Goal: Transaction & Acquisition: Purchase product/service

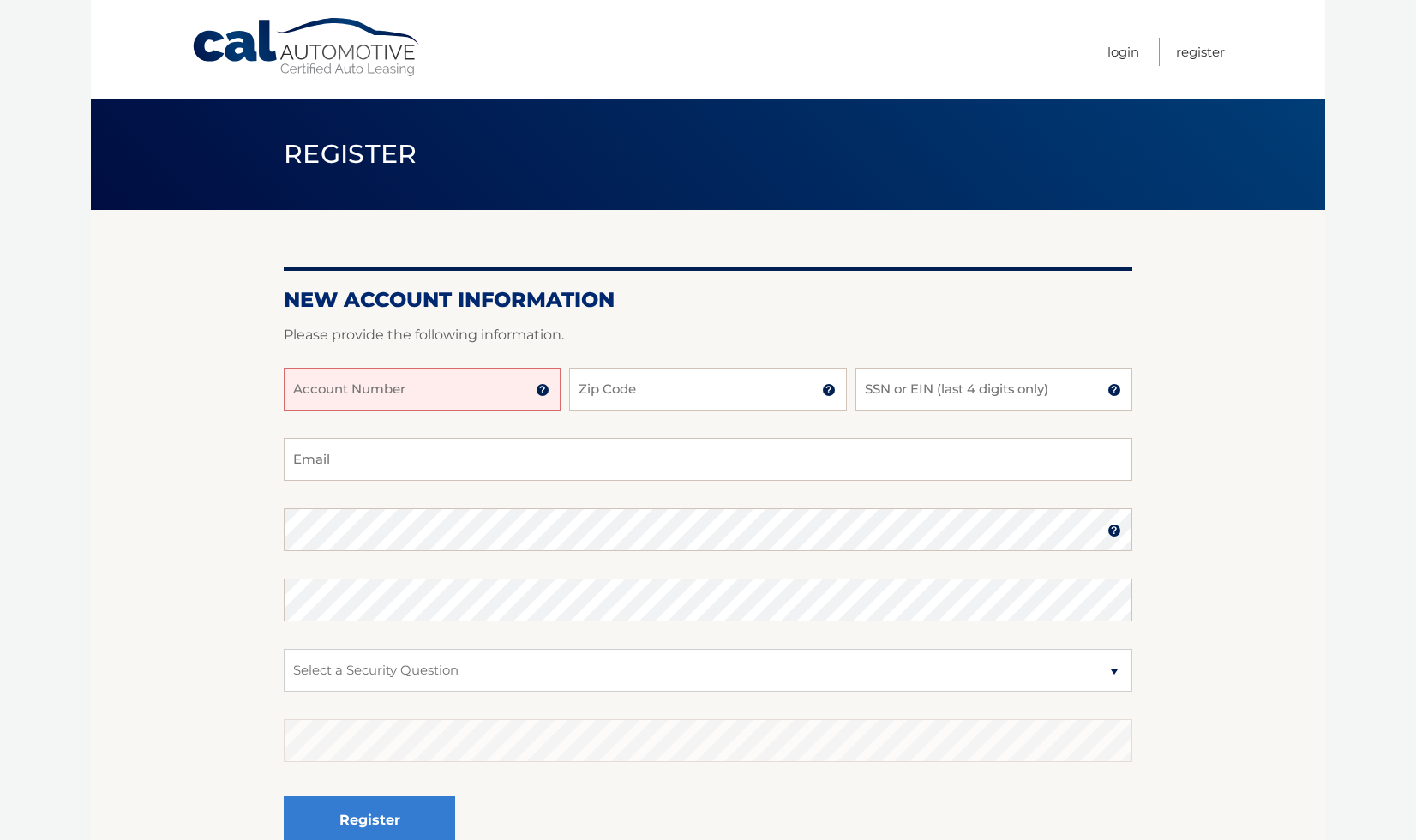
click at [451, 389] on input "Account Number" at bounding box center [422, 389] width 277 height 43
type input "44455989114"
click at [665, 390] on input "Zip Code" at bounding box center [708, 389] width 277 height 43
type input "11783"
click at [904, 390] on input "SSN or EIN (last 4 digits only)" at bounding box center [994, 389] width 277 height 43
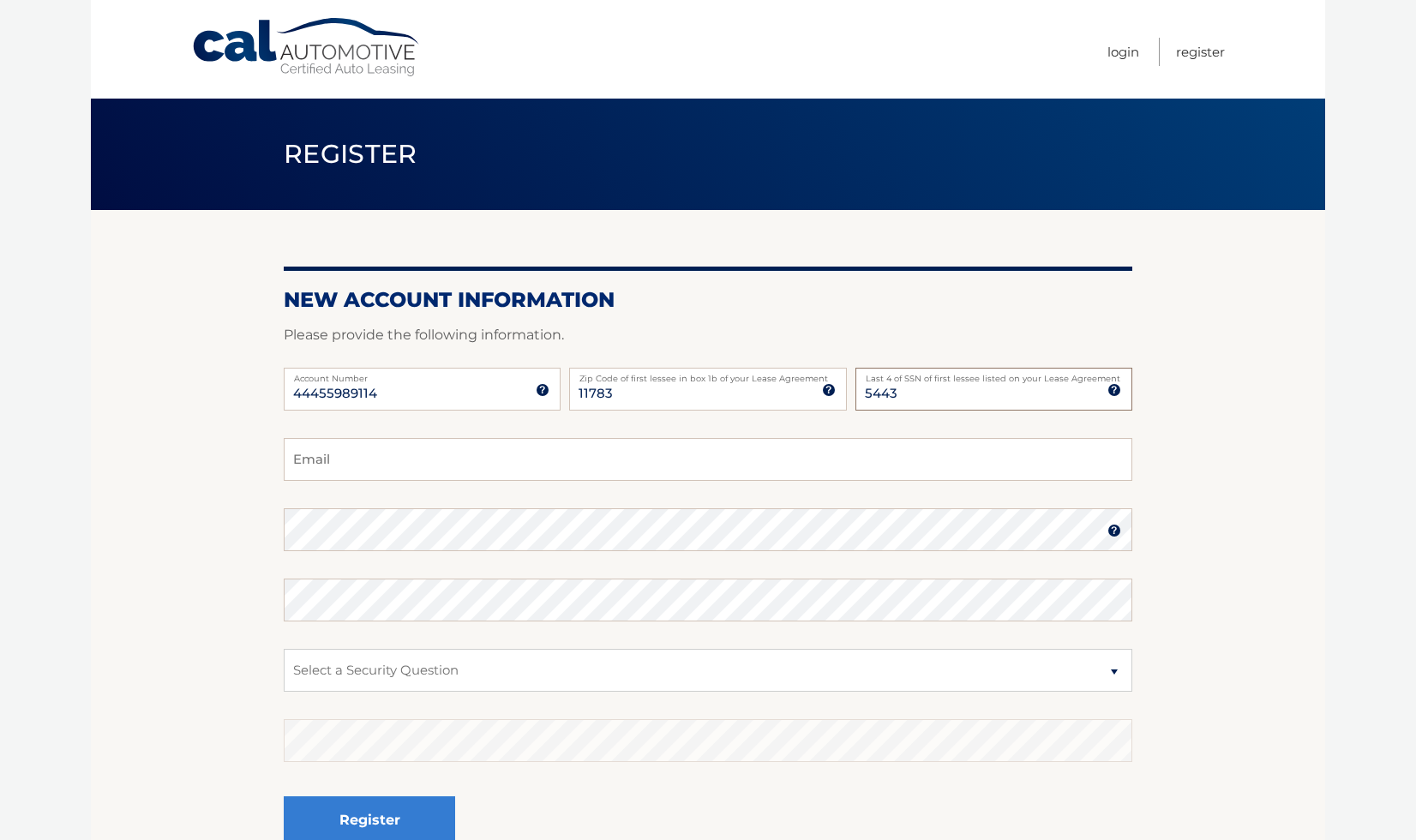
type input "5443"
click at [796, 471] on input "Email" at bounding box center [708, 459] width 848 height 43
type input "christinekern@verizon.net"
click at [1110, 531] on img at bounding box center [1114, 531] width 14 height 14
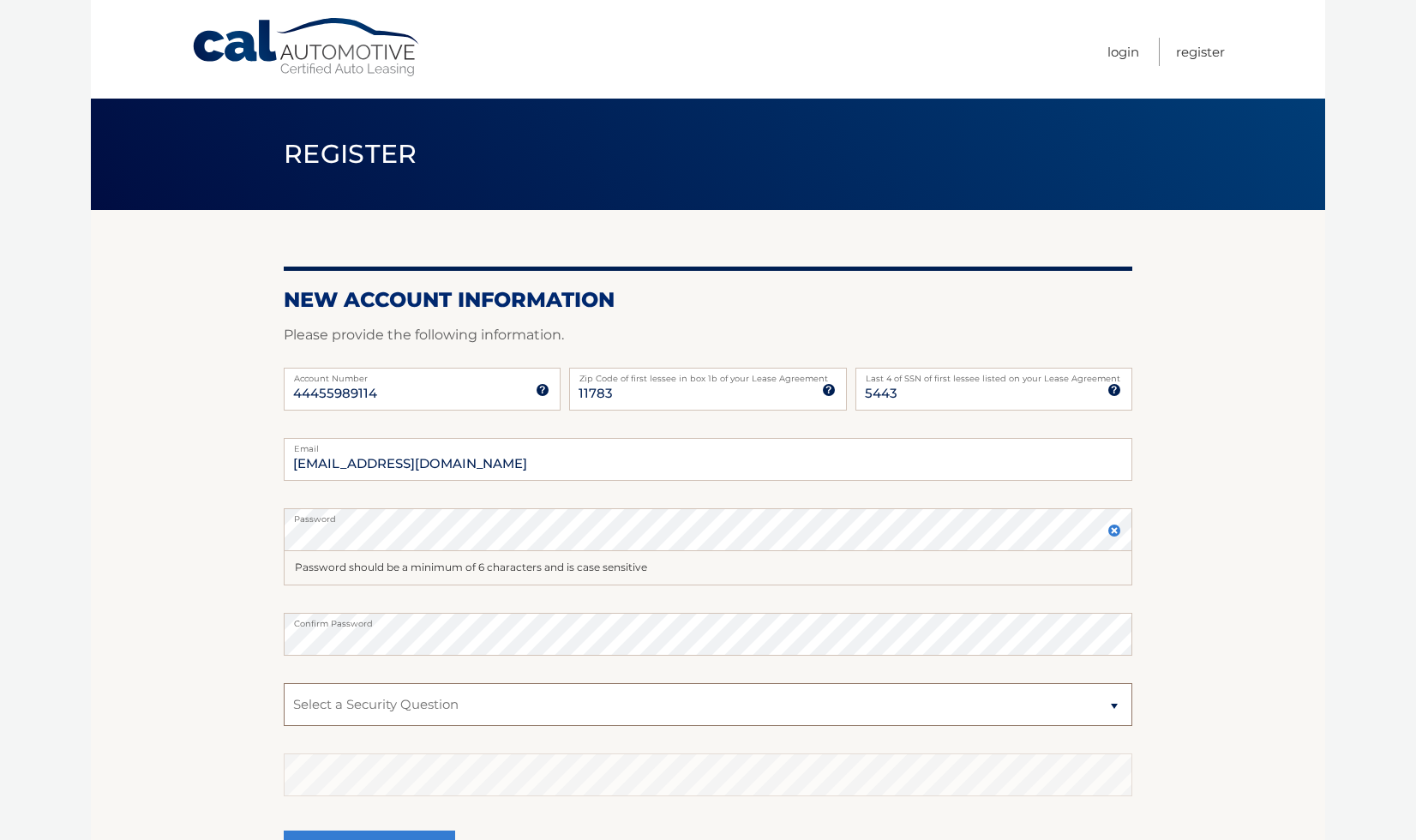
click at [711, 714] on select "Select a Security Question What was the name of your elementary school? What is…" at bounding box center [708, 705] width 848 height 43
select select "1"
click at [284, 683] on select "Select a Security Question What was the name of your elementary school? What is…" at bounding box center [708, 705] width 848 height 43
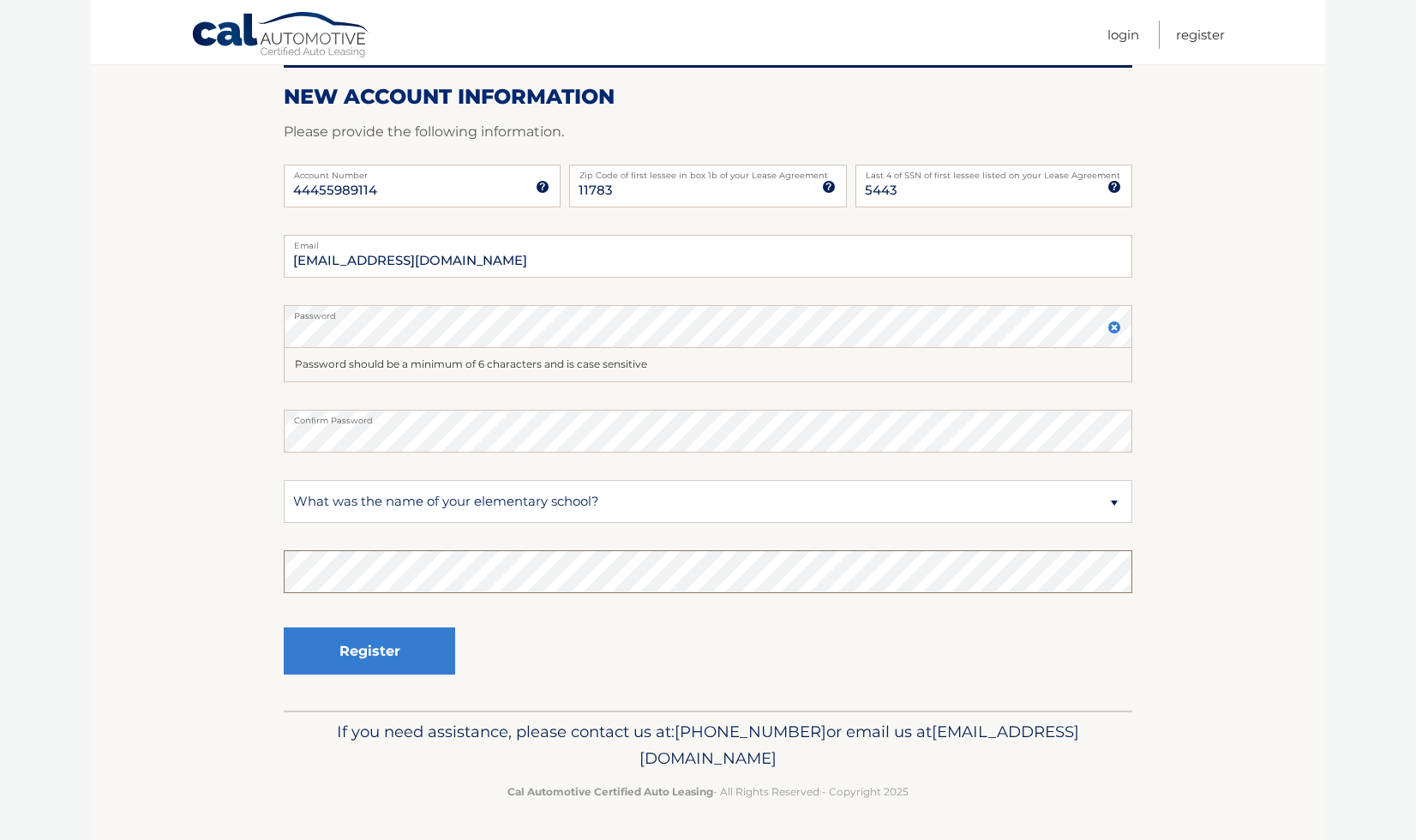
scroll to position [199, 0]
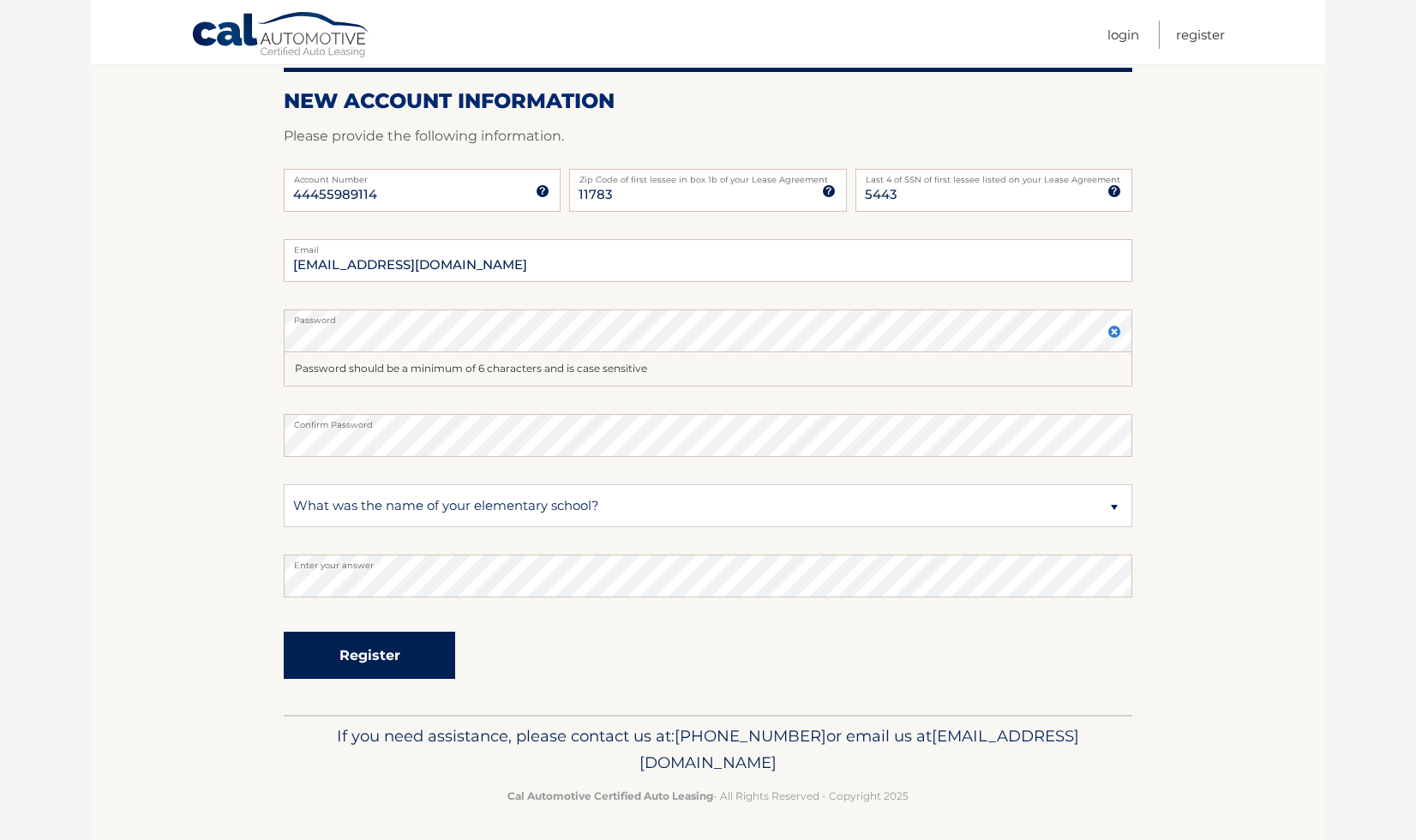
click at [417, 651] on button "Register" at bounding box center [369, 655] width 171 height 47
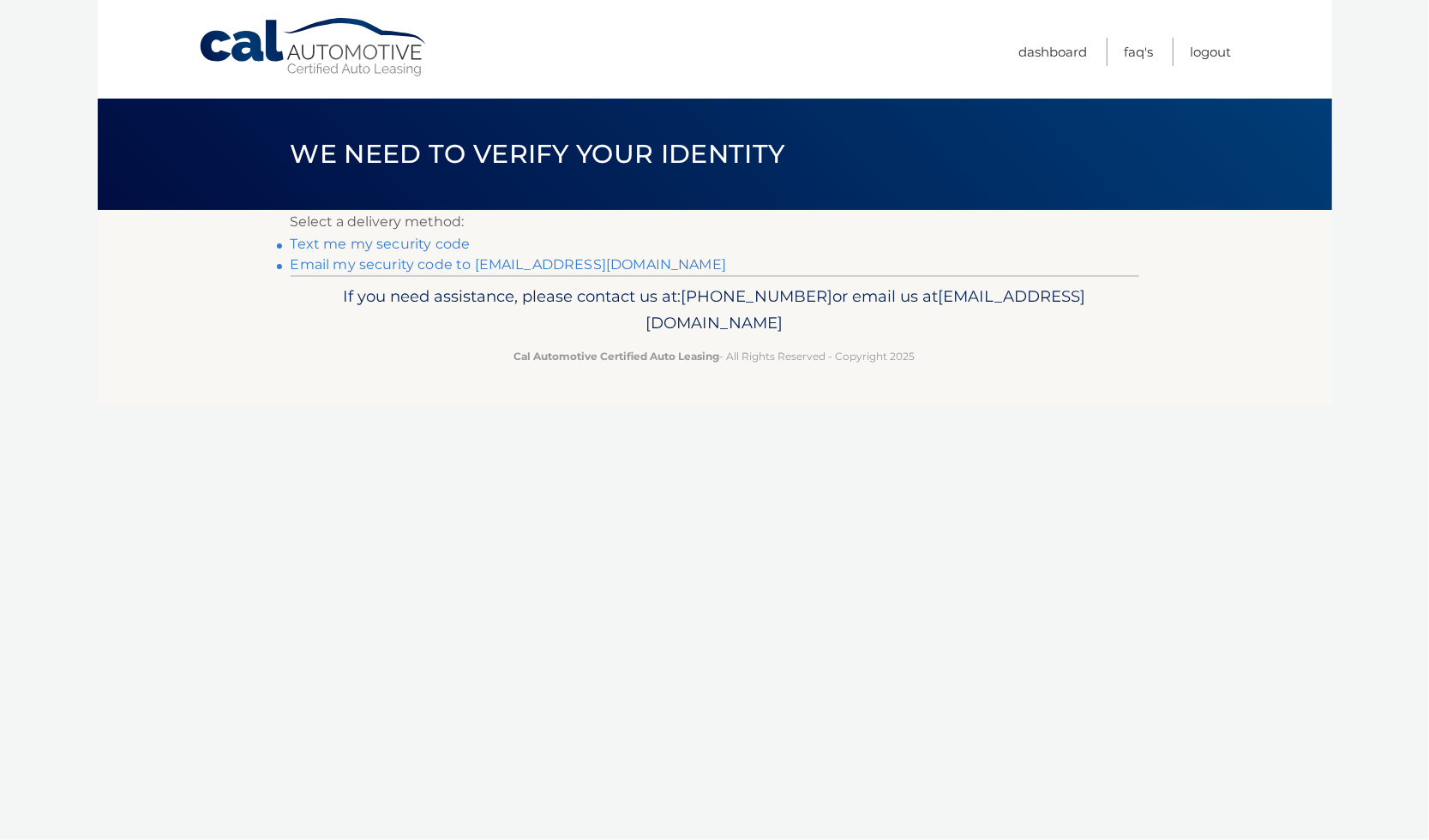
click at [343, 242] on link "Text me my security code" at bounding box center [380, 244] width 180 height 17
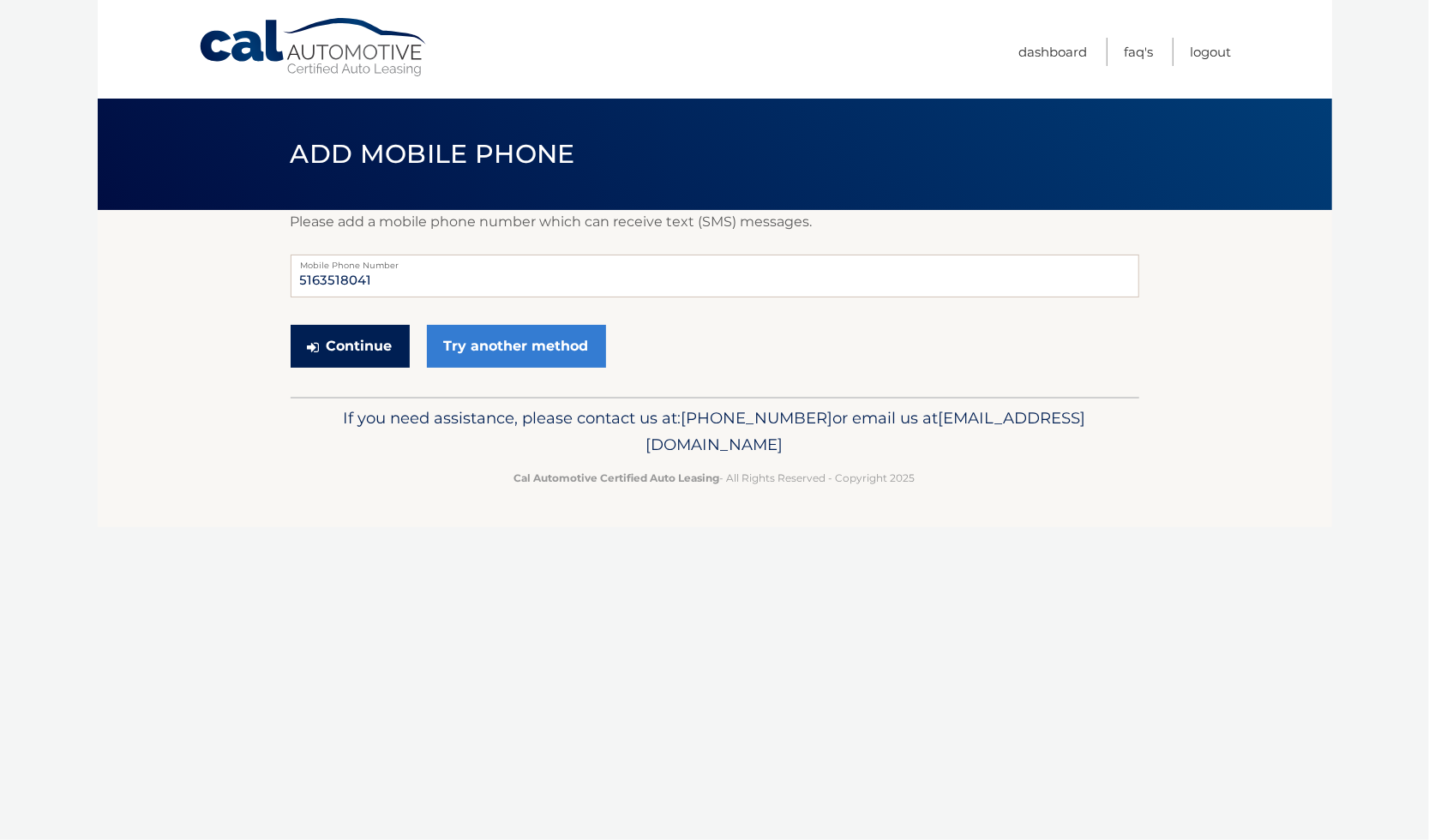
click at [364, 349] on button "Continue" at bounding box center [349, 346] width 119 height 43
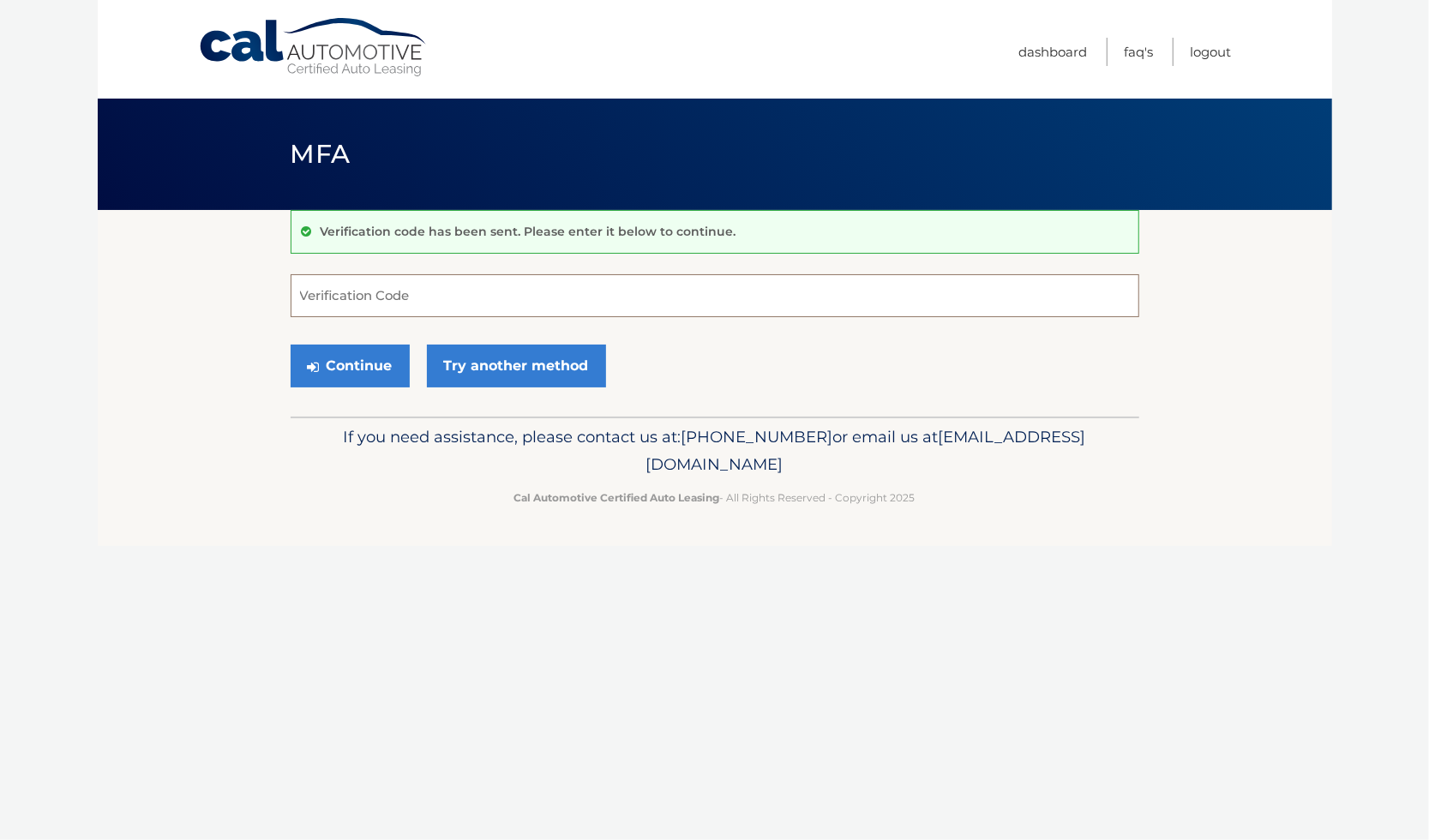
click at [327, 289] on input "Verification Code" at bounding box center [714, 296] width 849 height 43
type input "899740"
click at [378, 373] on button "Continue" at bounding box center [349, 366] width 119 height 43
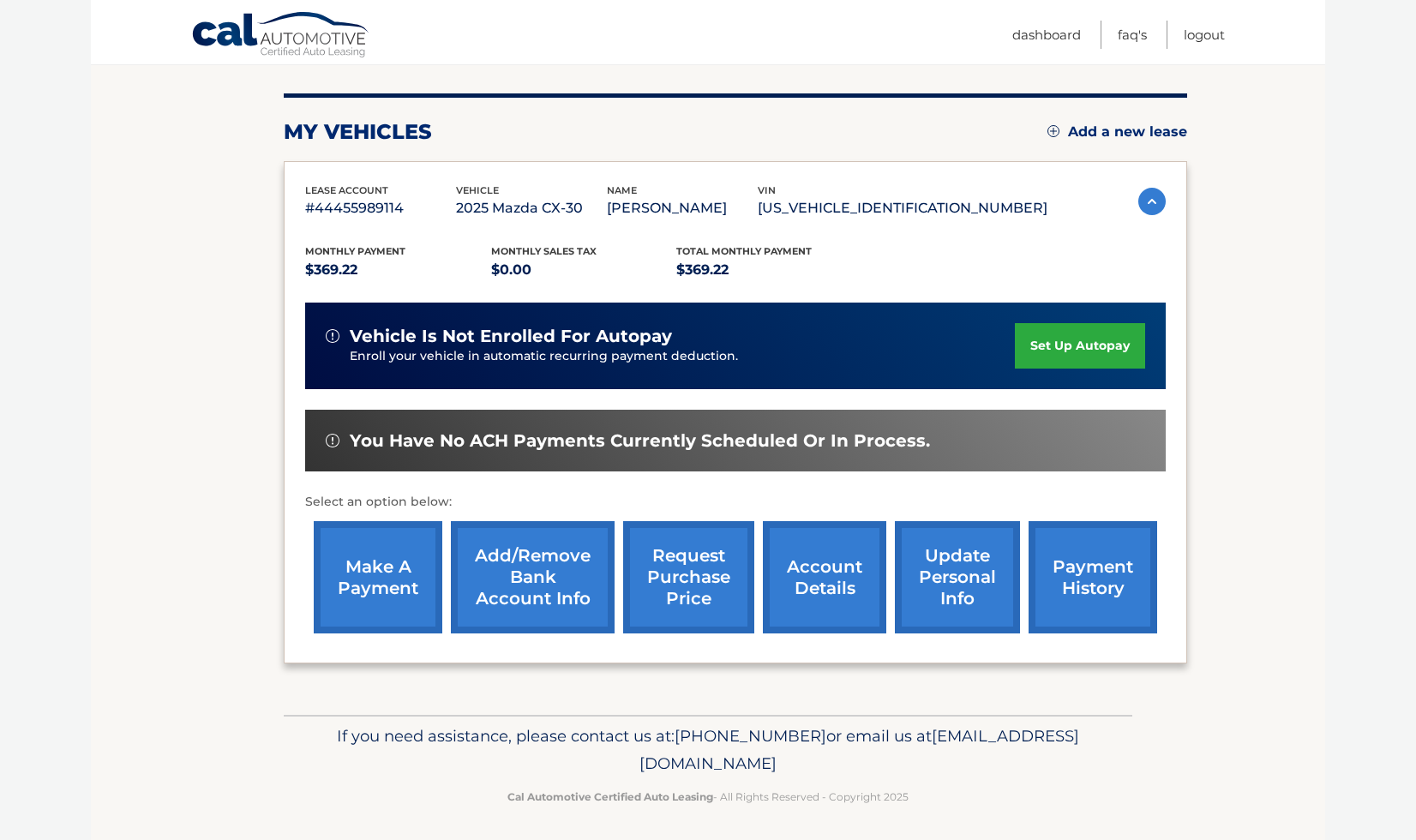
scroll to position [192, 0]
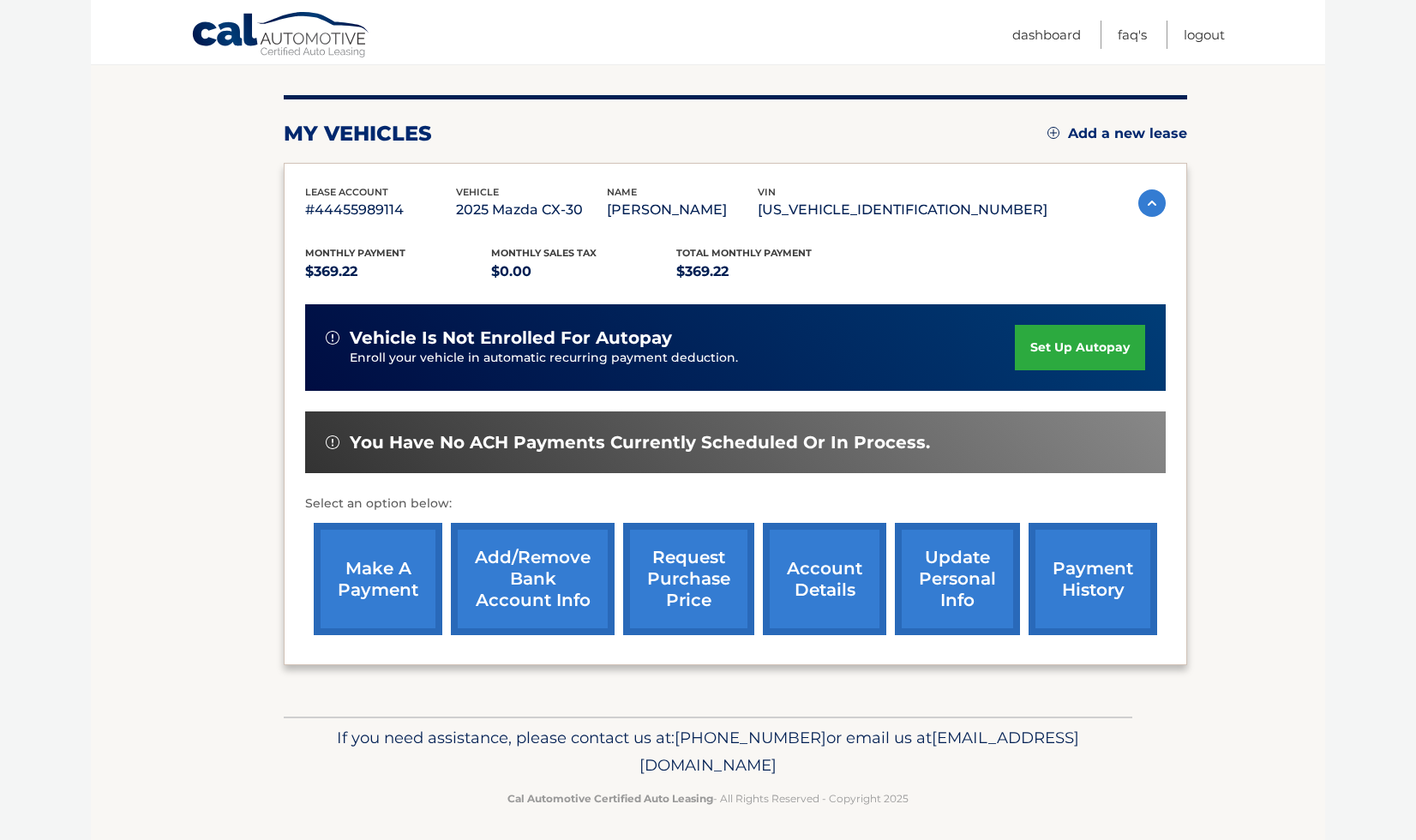
click at [383, 587] on link "make a payment" at bounding box center [379, 579] width 129 height 112
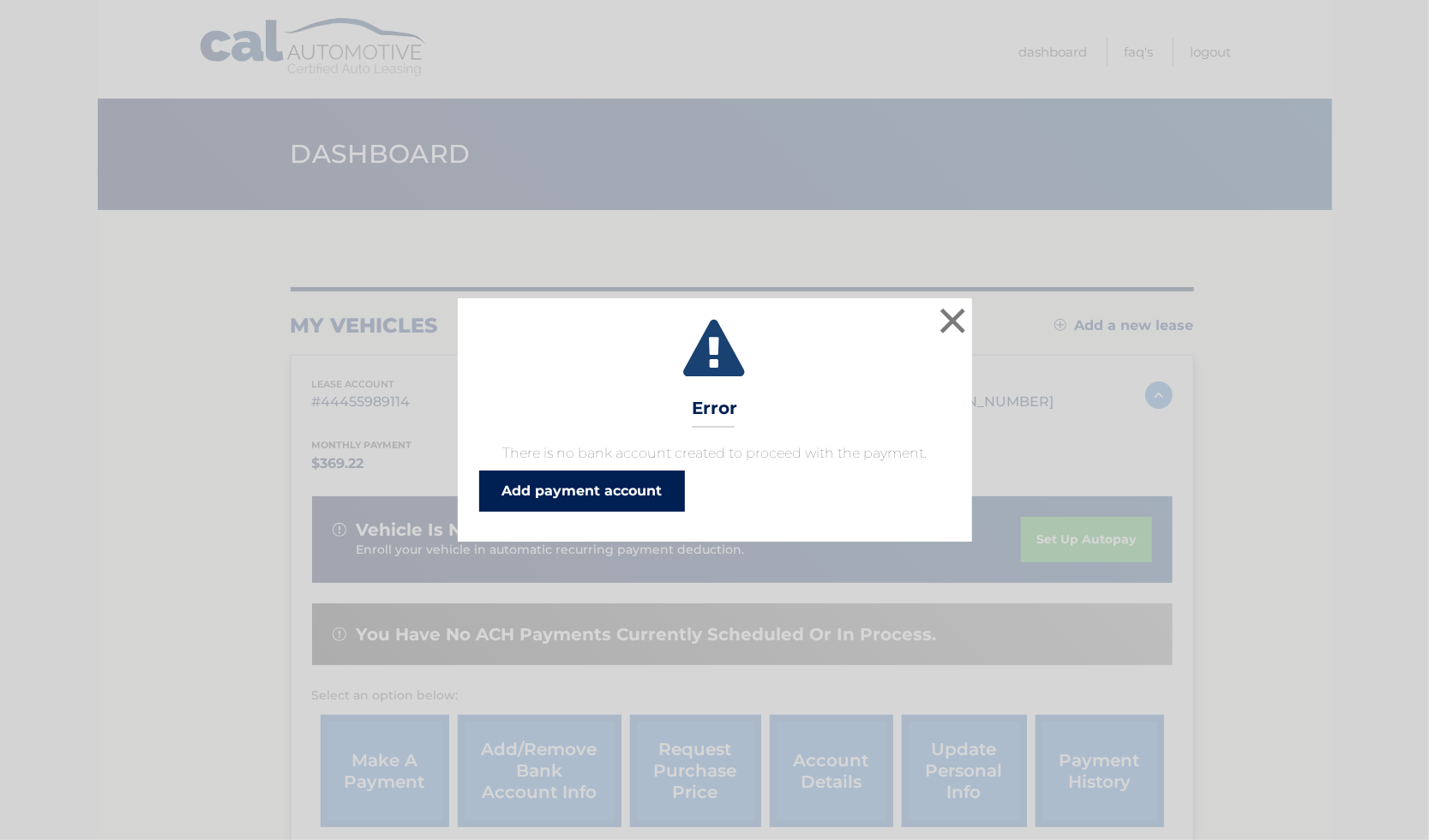
click at [549, 491] on link "Add payment account" at bounding box center [581, 491] width 205 height 41
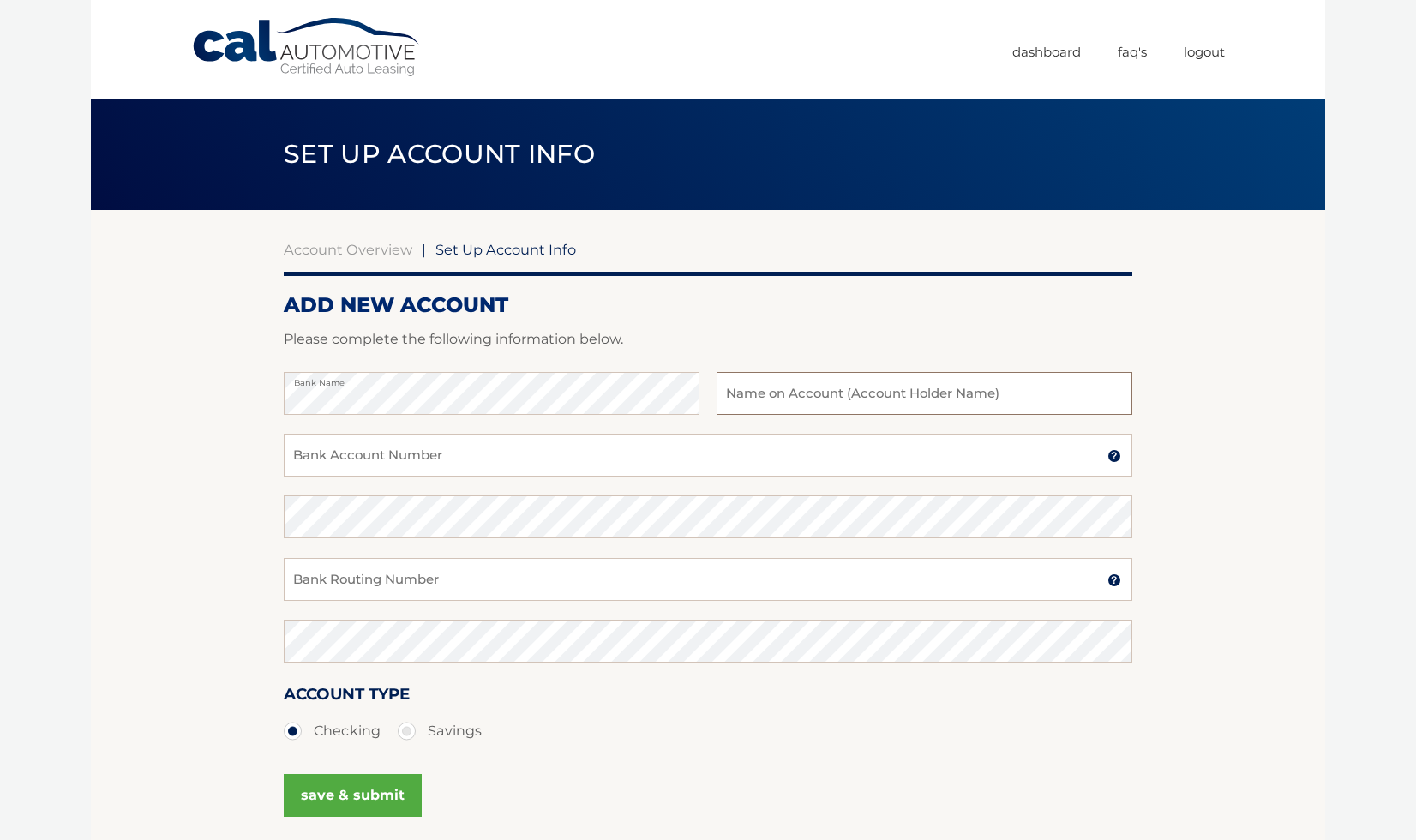
click at [900, 396] on input "text" at bounding box center [924, 393] width 415 height 43
type input "221480807"
click at [594, 458] on input "Bank Account Number" at bounding box center [708, 455] width 848 height 43
type input "54037106"
click at [582, 581] on input "Bank Routing Number" at bounding box center [708, 579] width 848 height 43
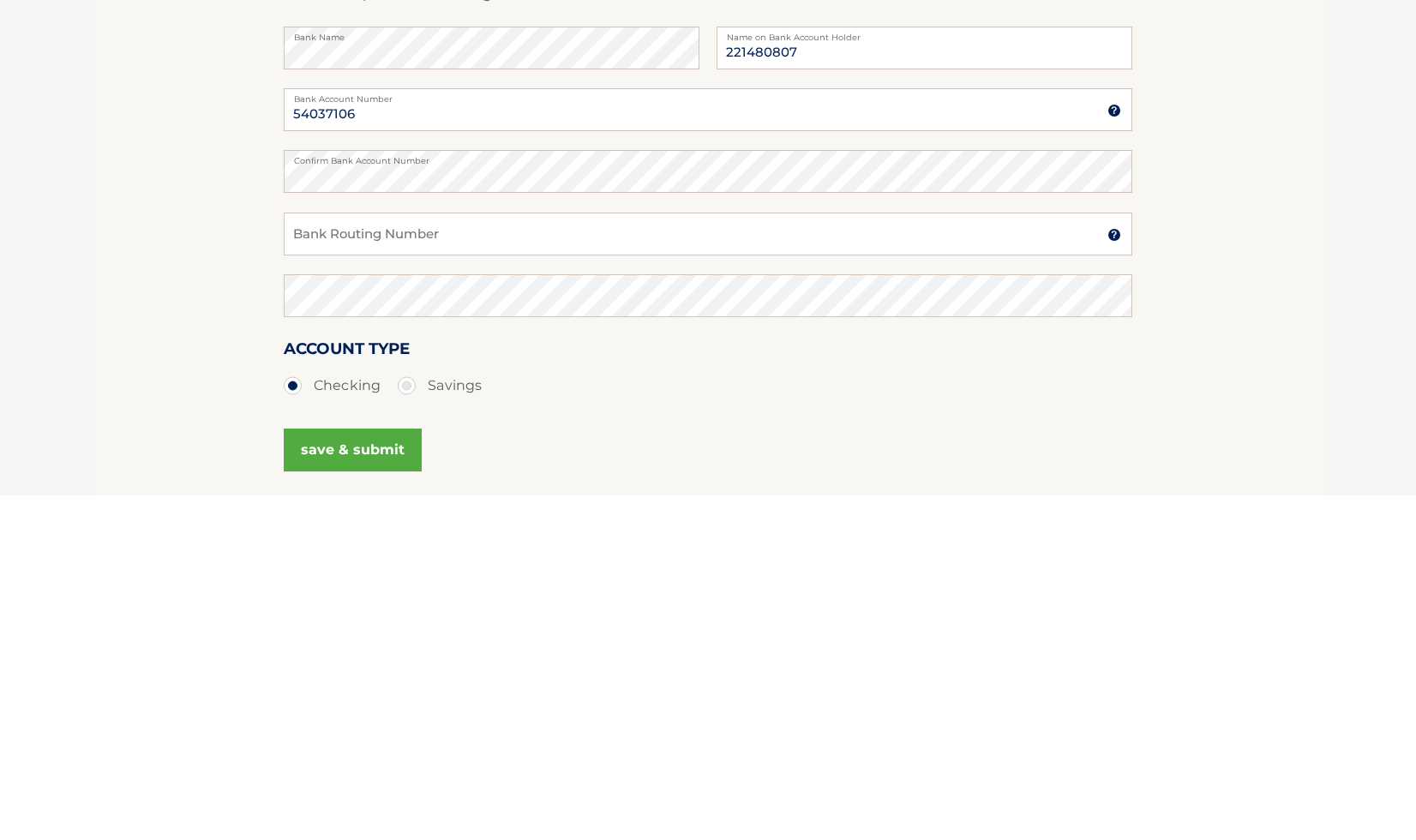
click at [450, 379] on label "Bank Name" at bounding box center [491, 379] width 415 height 14
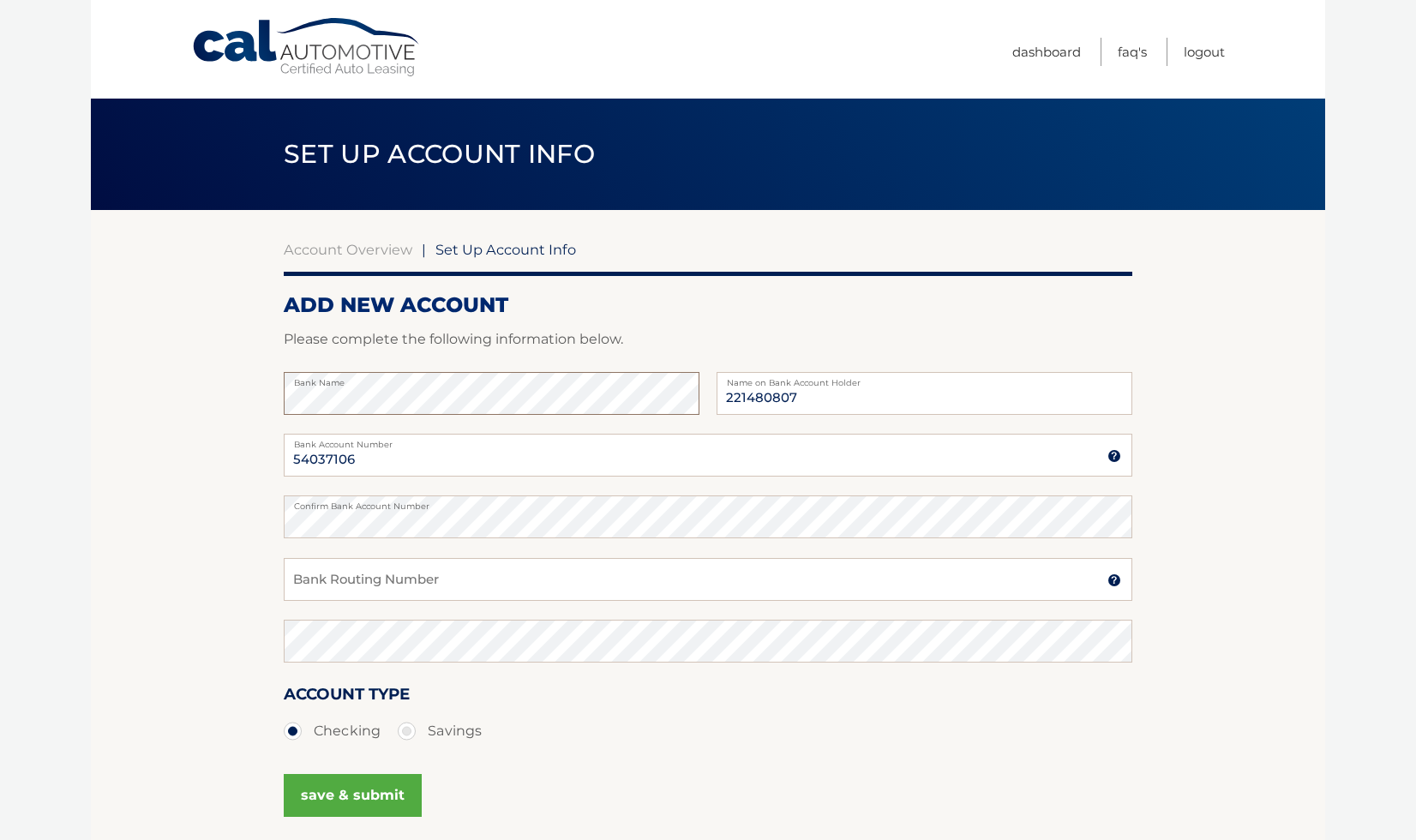
click at [222, 402] on section "Account Overview | Set Up Account Info ADD NEW ACCOUNT Please complete the foll…" at bounding box center [708, 537] width 1235 height 654
type input "Jovia"
click at [703, 580] on input "Bank Routing Number" at bounding box center [708, 579] width 848 height 43
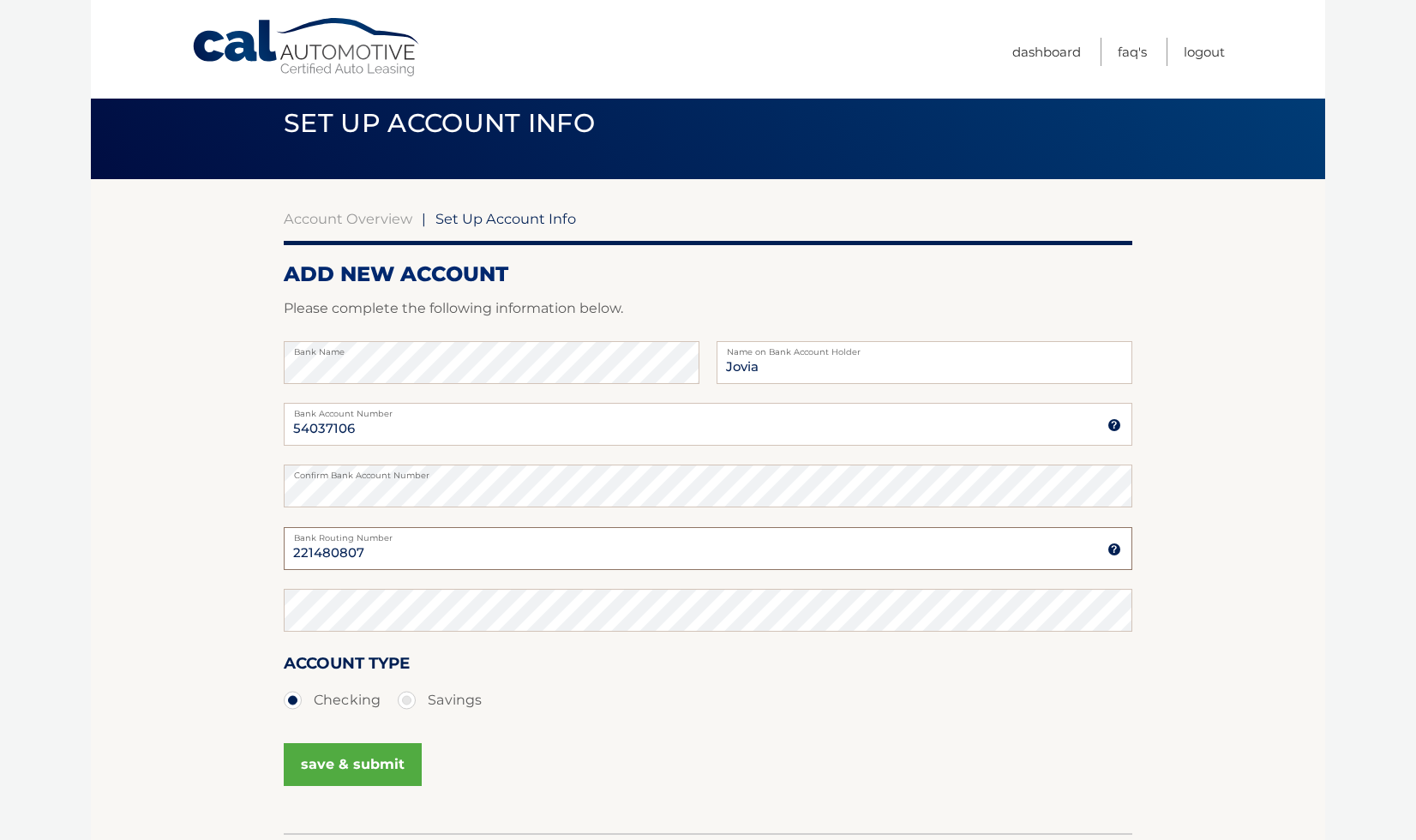
type input "221480807"
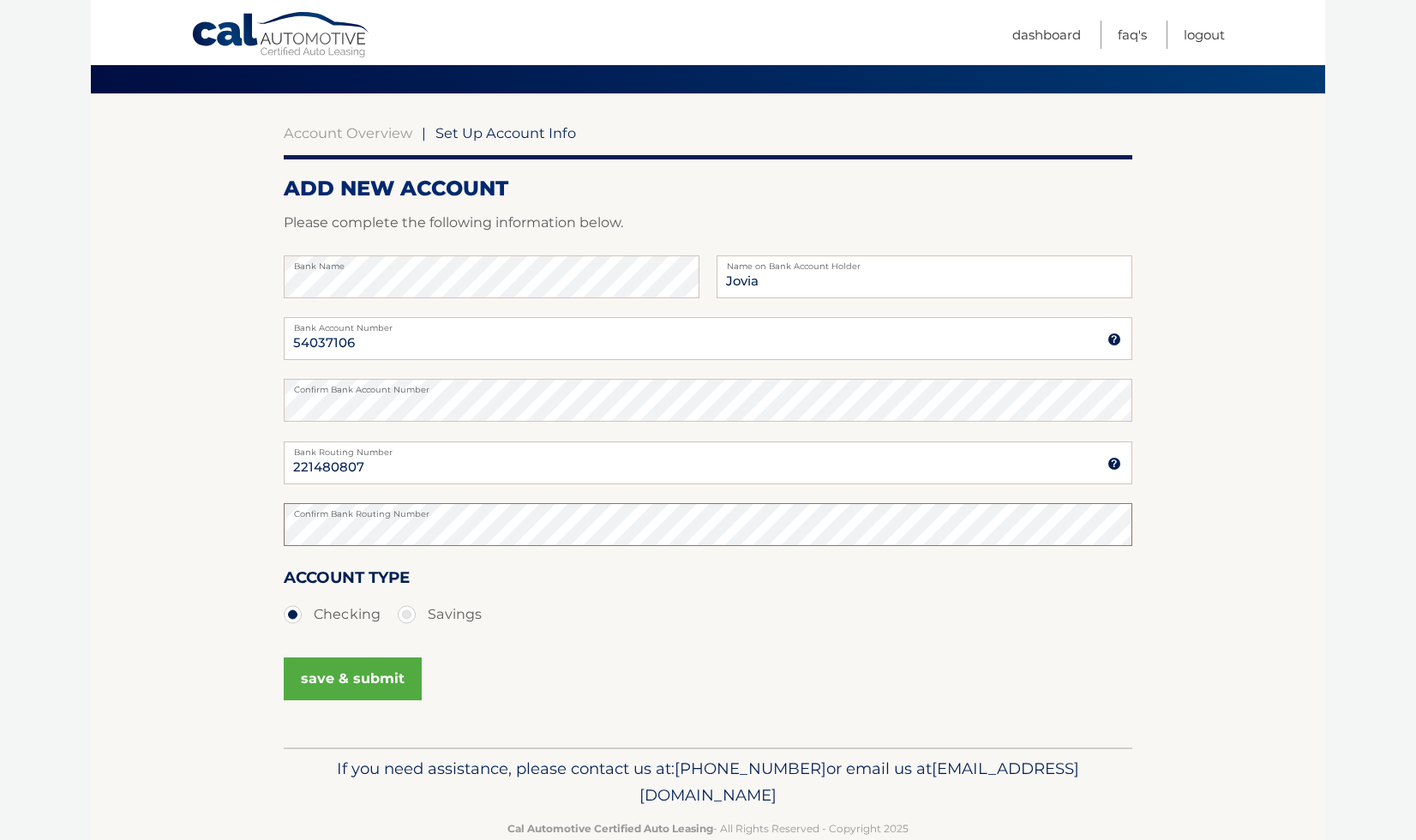
scroll to position [154, 0]
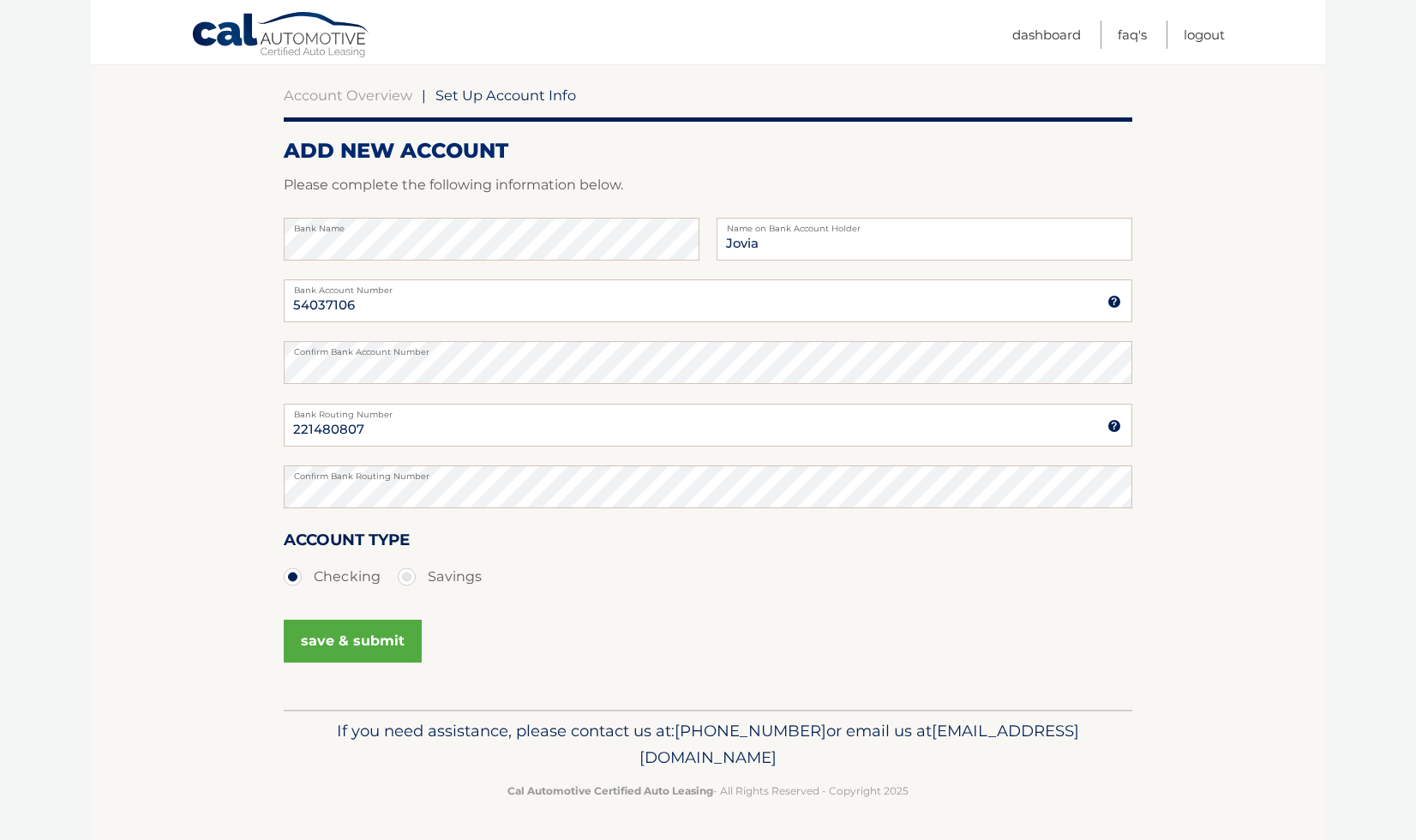
click at [389, 643] on button "save & submit" at bounding box center [353, 641] width 138 height 43
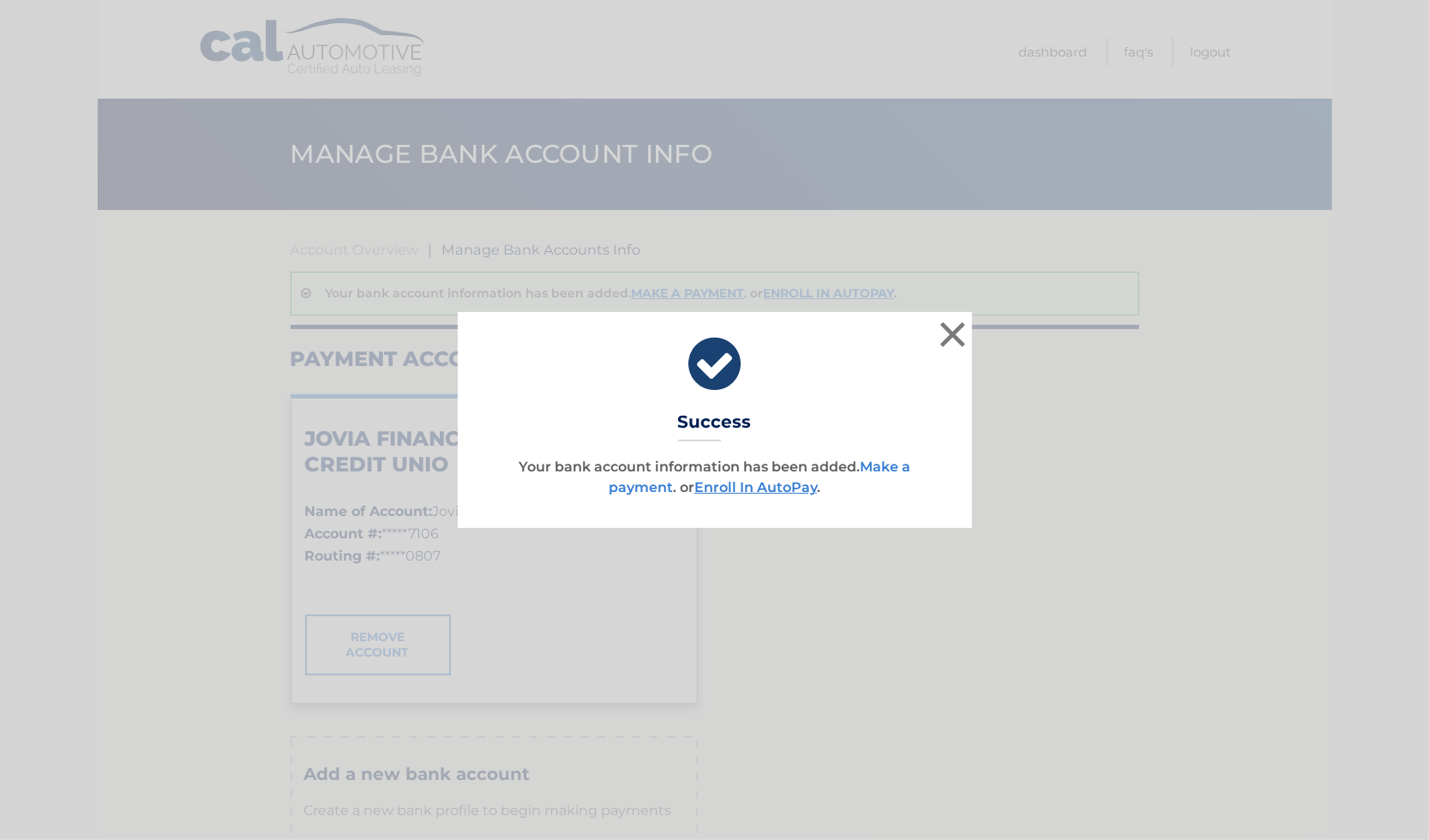
click at [888, 472] on link "Make a payment" at bounding box center [760, 477] width 302 height 37
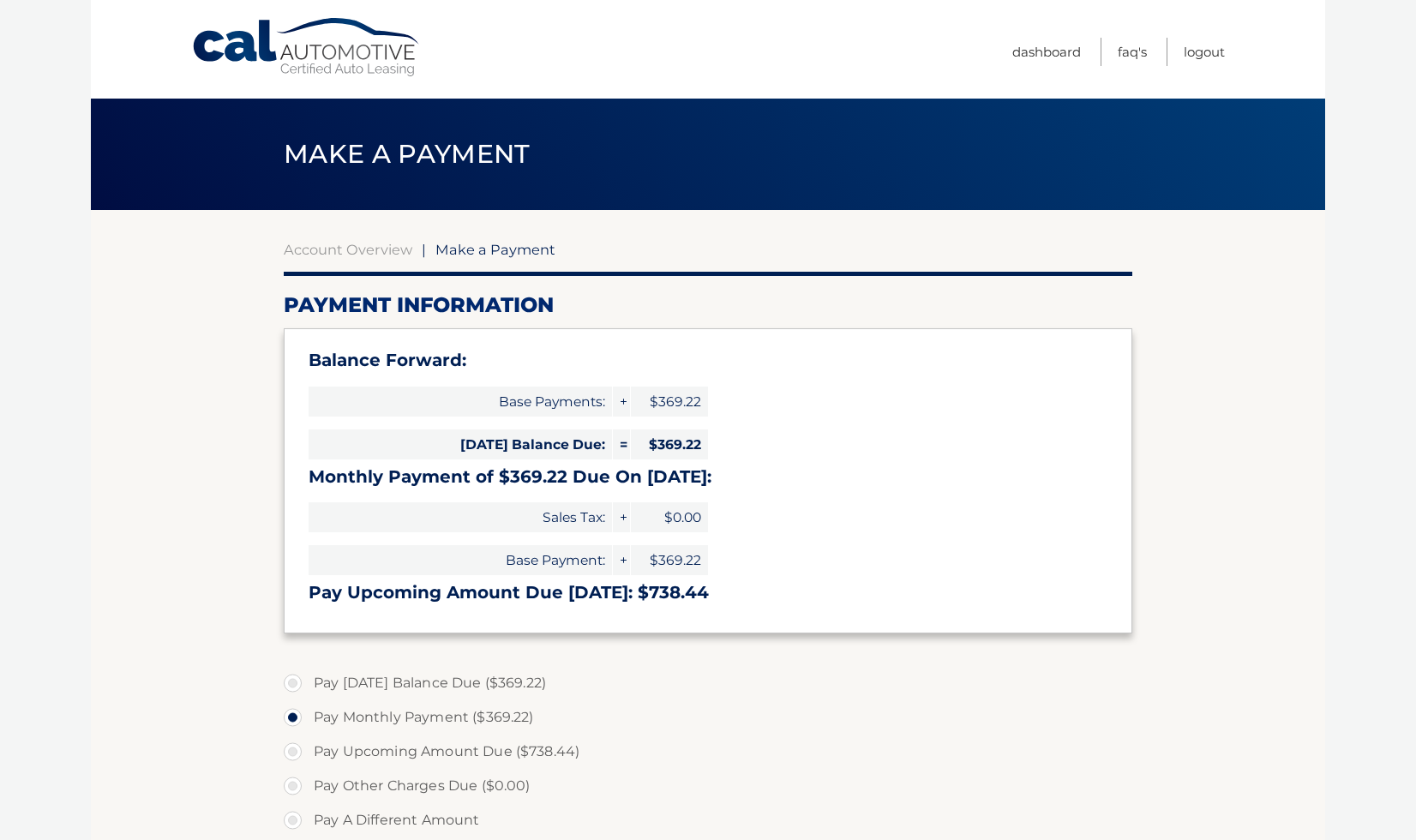
select select "M2FiZWVmMmQtMDQxZi00YmJjLWExMmMtOTdhYjRmMTc5NDc2"
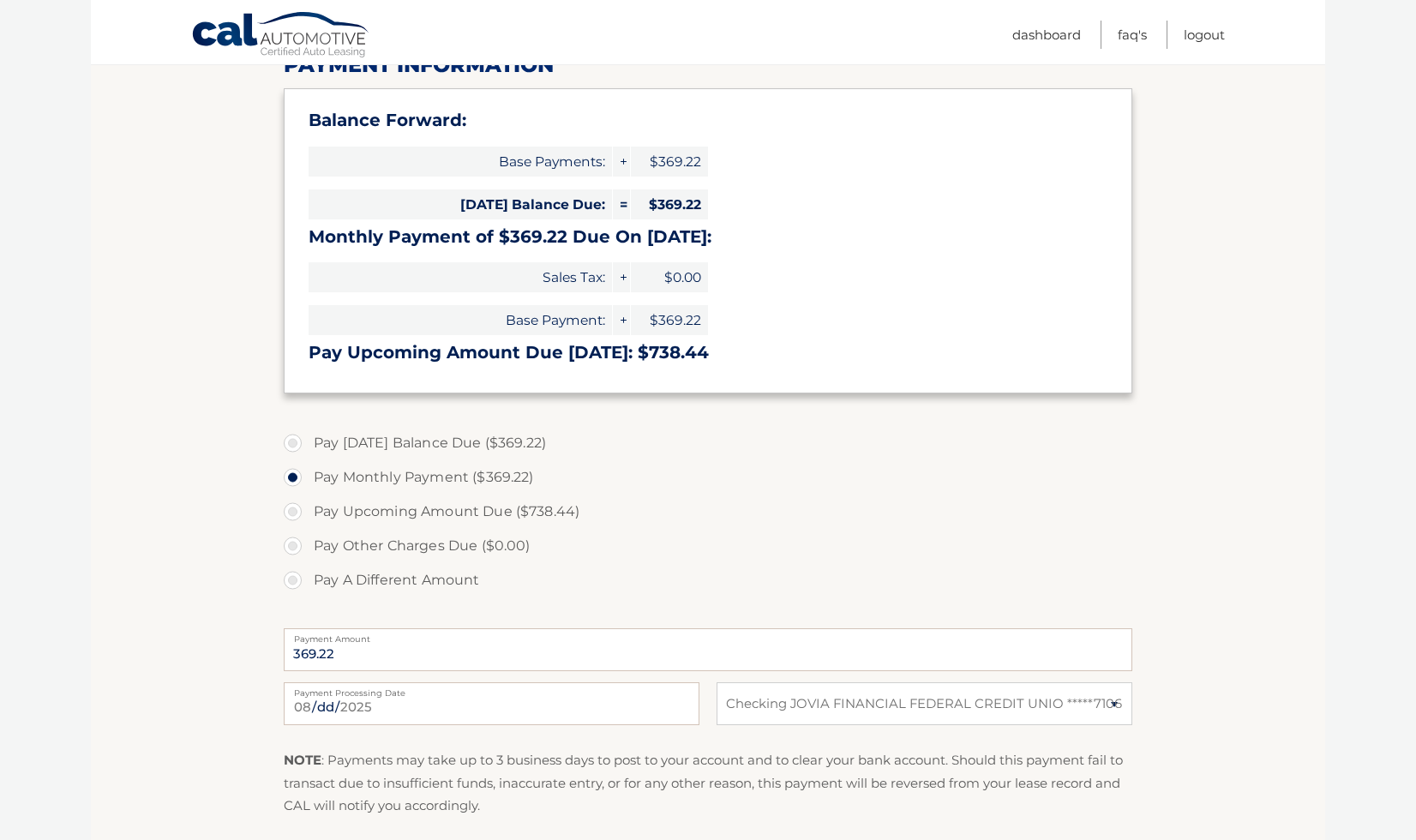
scroll to position [237, 0]
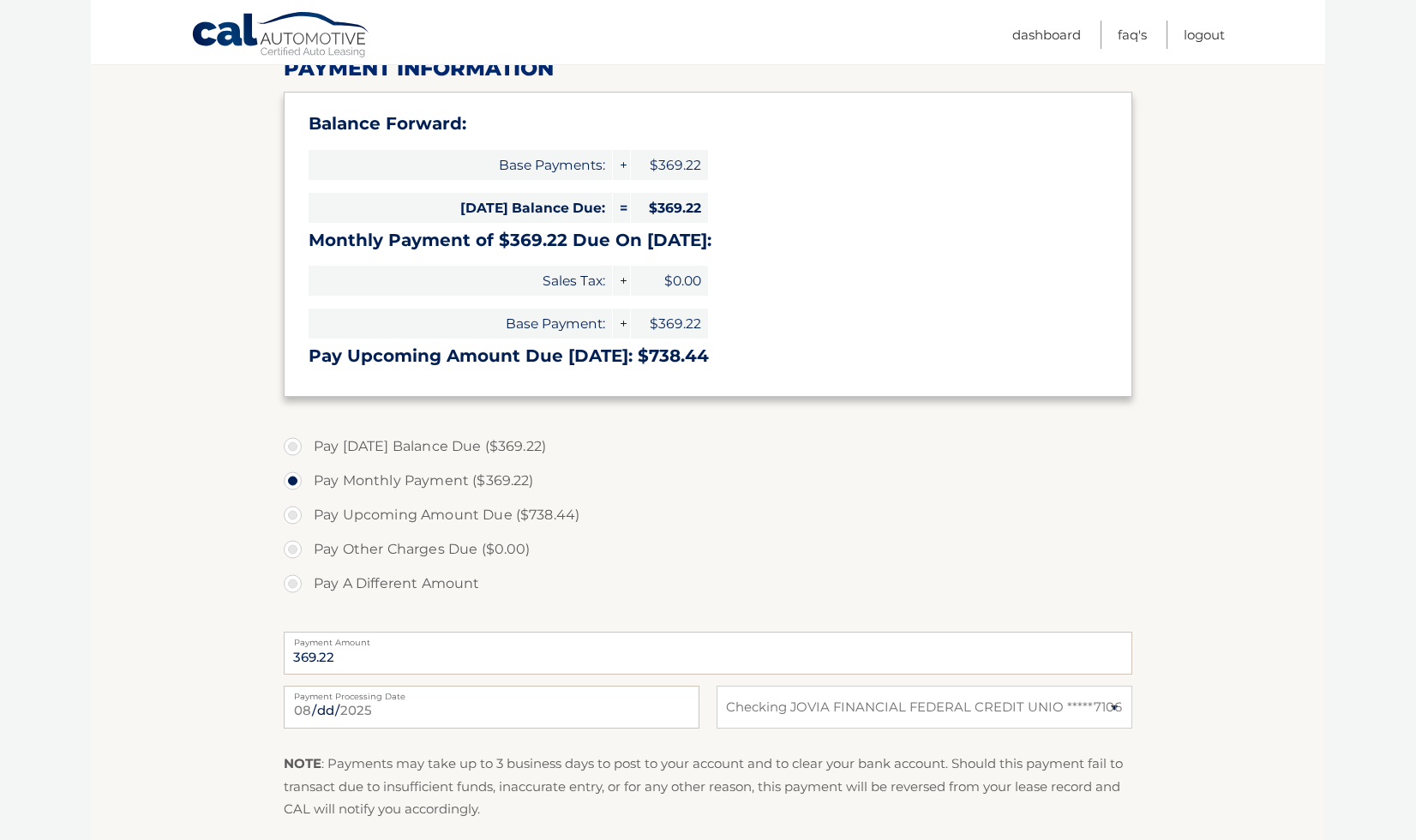
click at [292, 446] on label "Pay Today's Balance Due ($369.22)" at bounding box center [708, 446] width 848 height 34
click at [292, 446] on input "Pay Today's Balance Due ($369.22)" at bounding box center [298, 443] width 18 height 28
radio input "true"
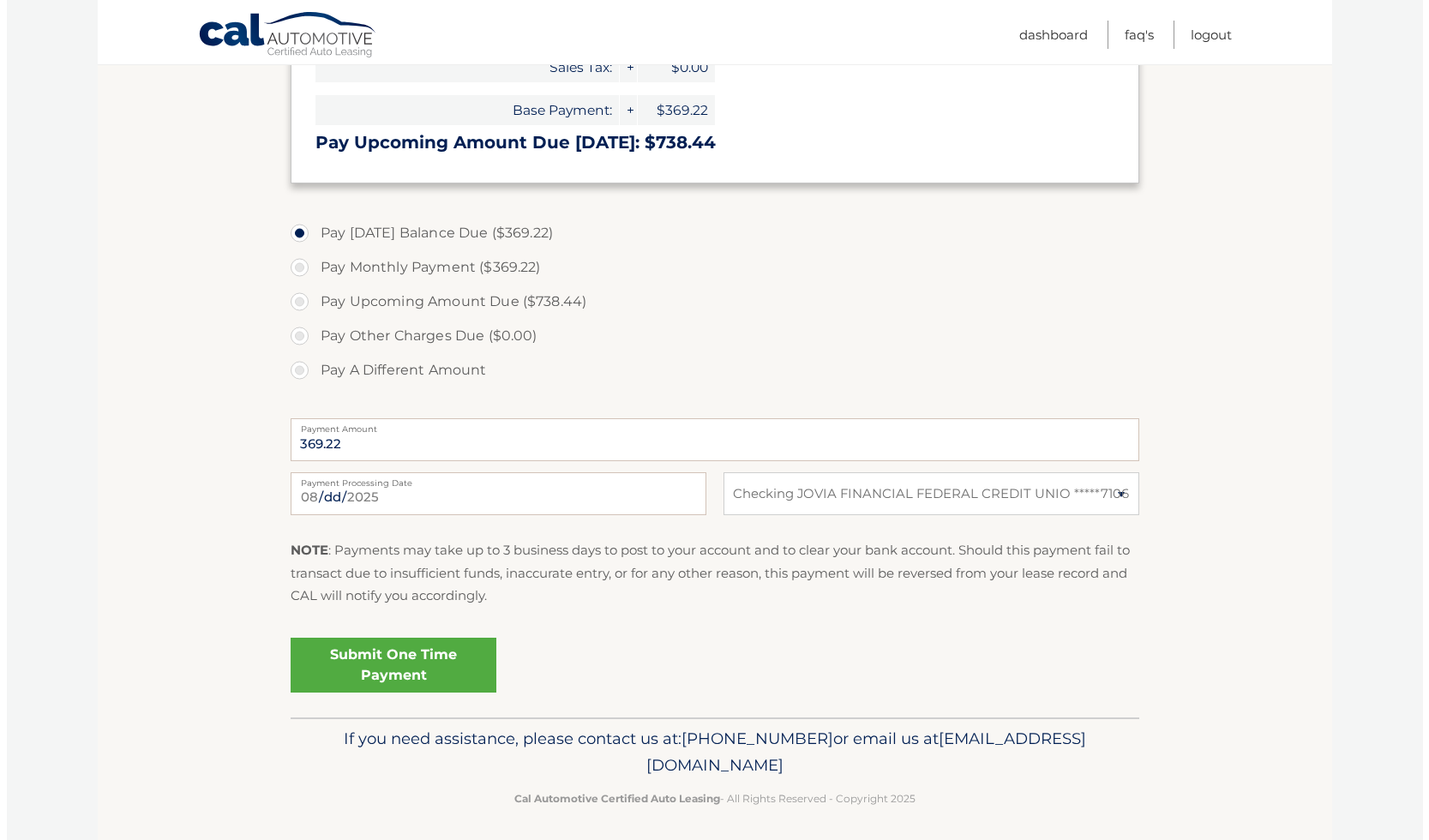
scroll to position [452, 0]
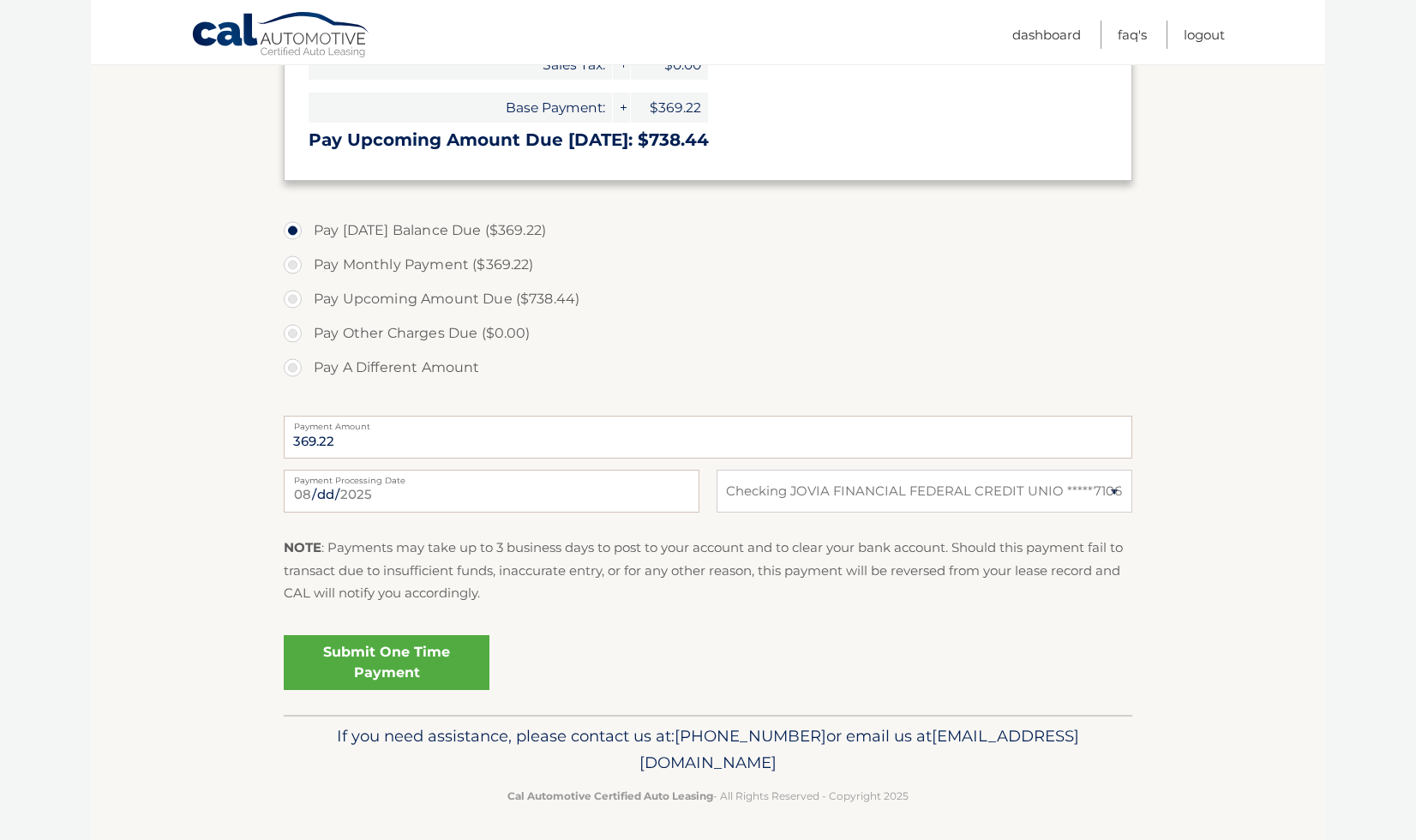
click at [321, 671] on link "Submit One Time Payment" at bounding box center [386, 663] width 205 height 55
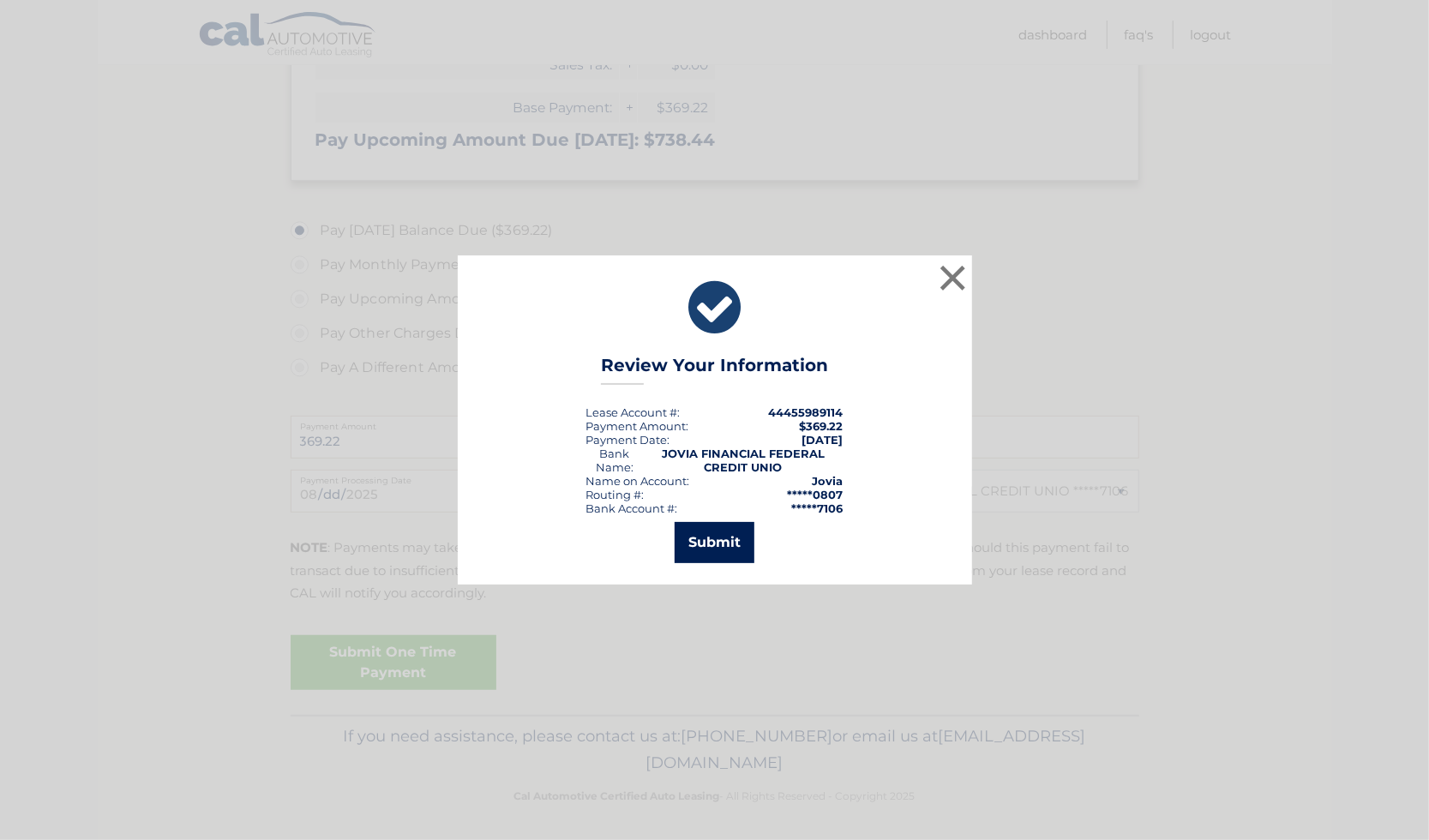
click at [716, 552] on button "Submit" at bounding box center [714, 542] width 80 height 41
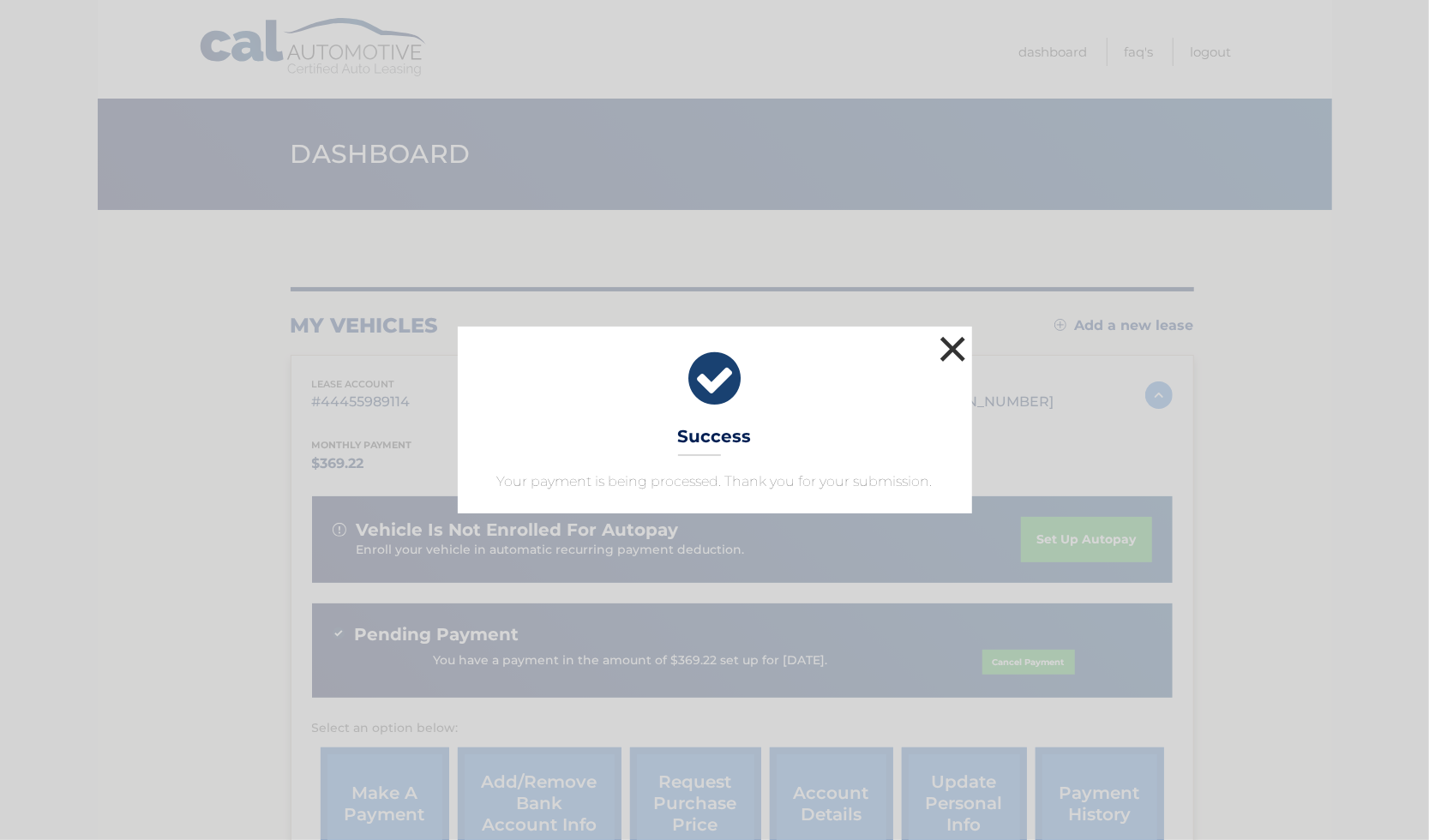
click at [952, 355] on button "×" at bounding box center [953, 348] width 34 height 34
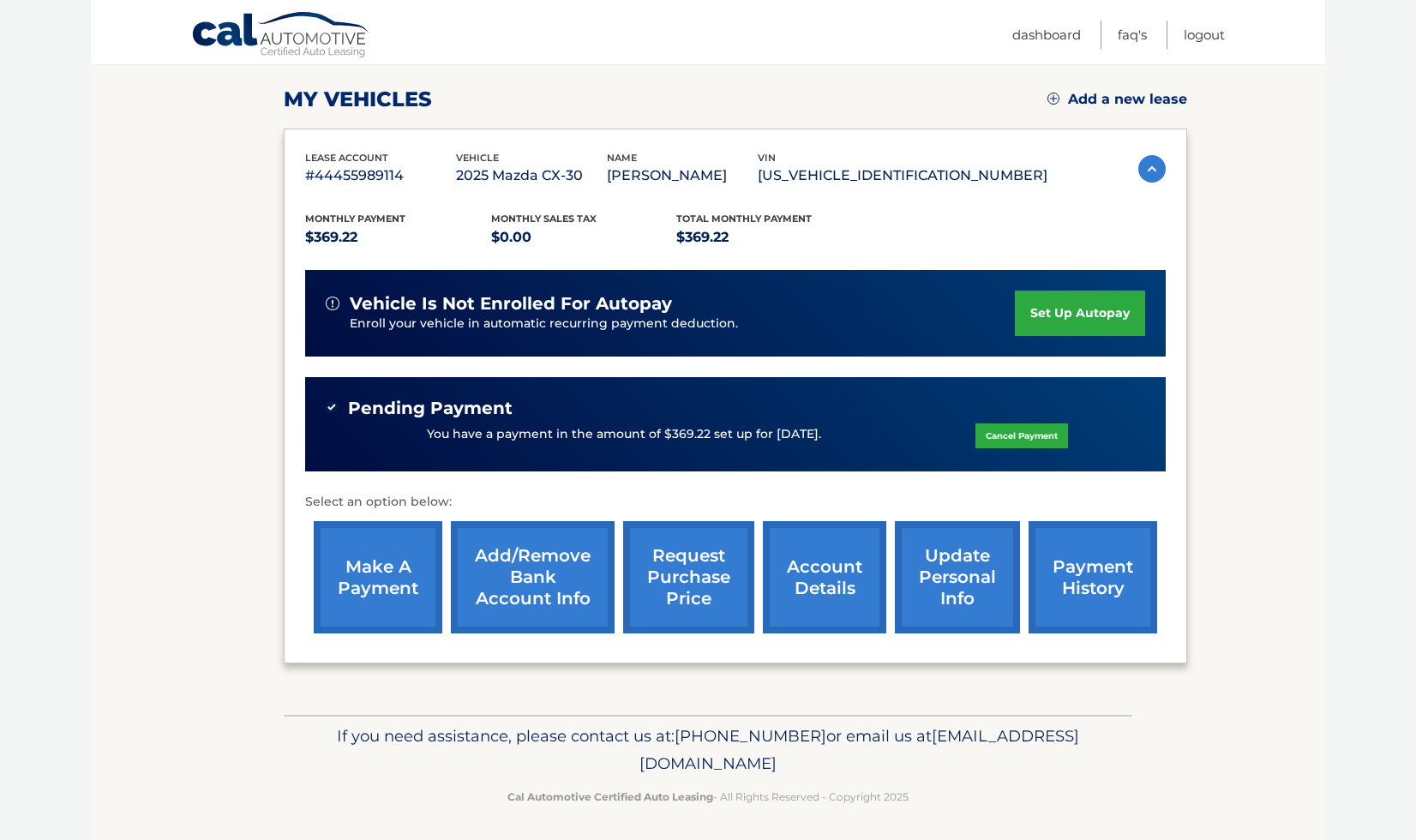
scroll to position [229, 0]
